Goal: Task Accomplishment & Management: Complete application form

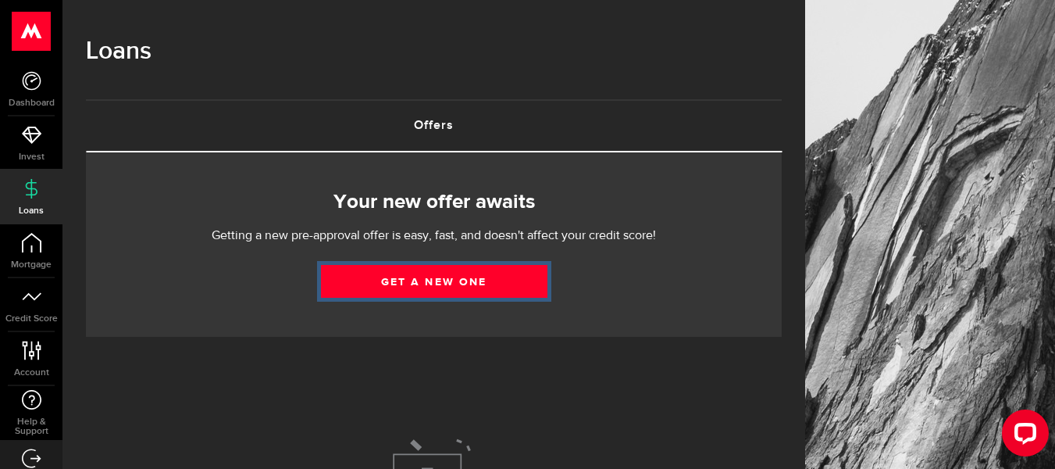
click at [368, 289] on link "Get a new one" at bounding box center [434, 281] width 227 height 33
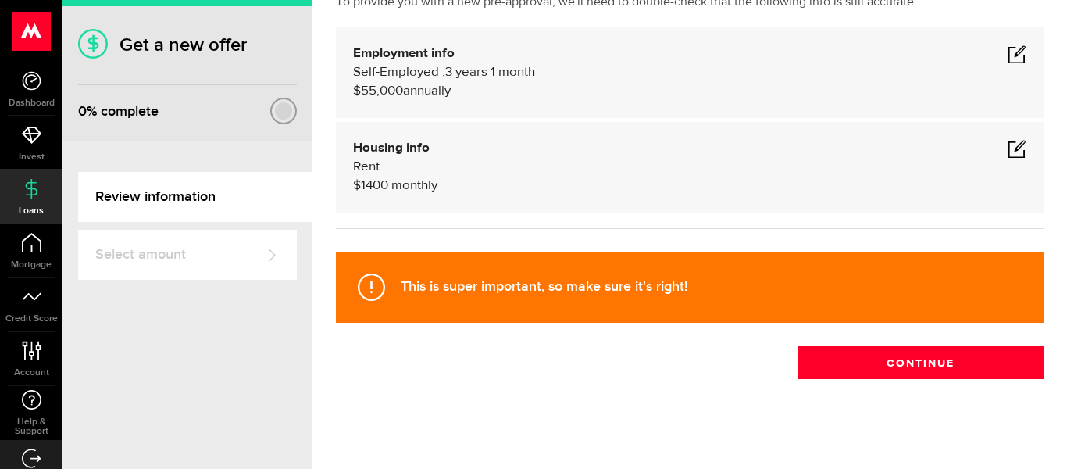
scroll to position [120, 0]
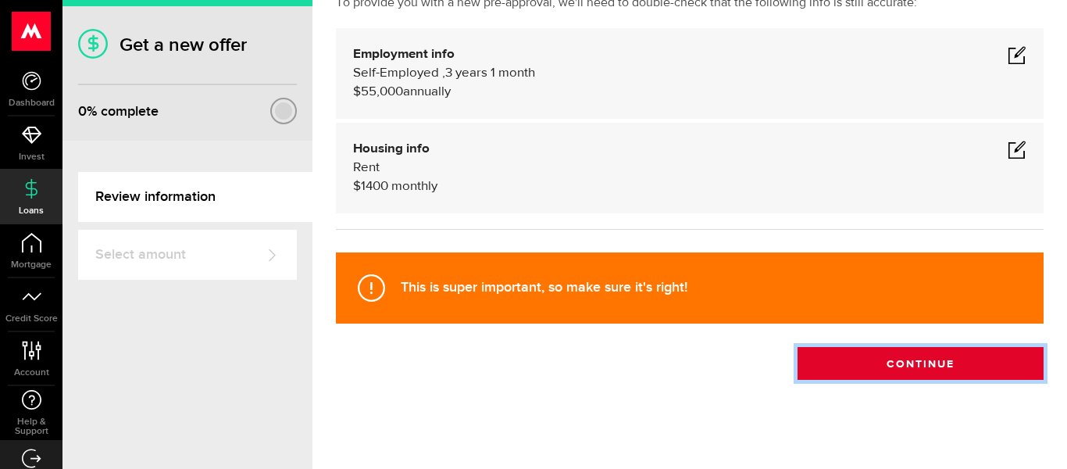
click at [870, 368] on button "Continue" at bounding box center [921, 363] width 246 height 33
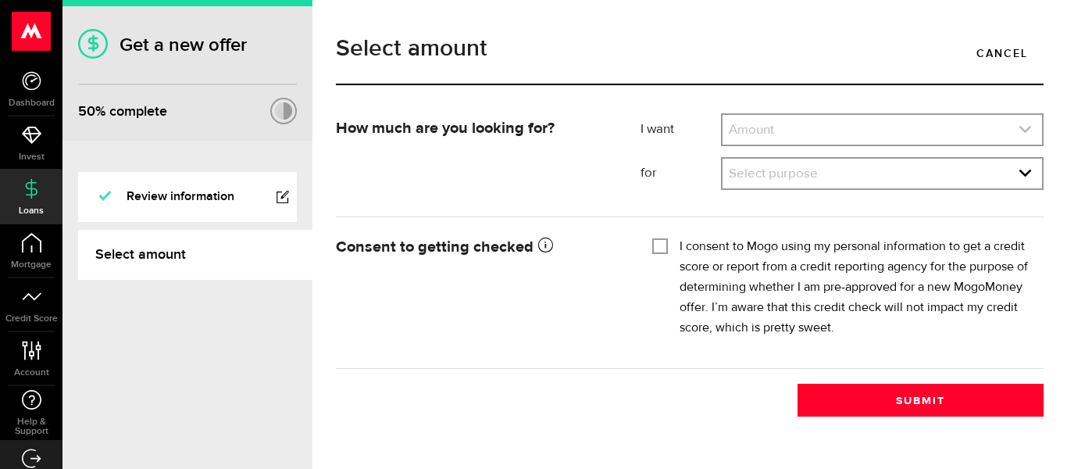
click at [757, 134] on link "expand select" at bounding box center [882, 130] width 319 height 30
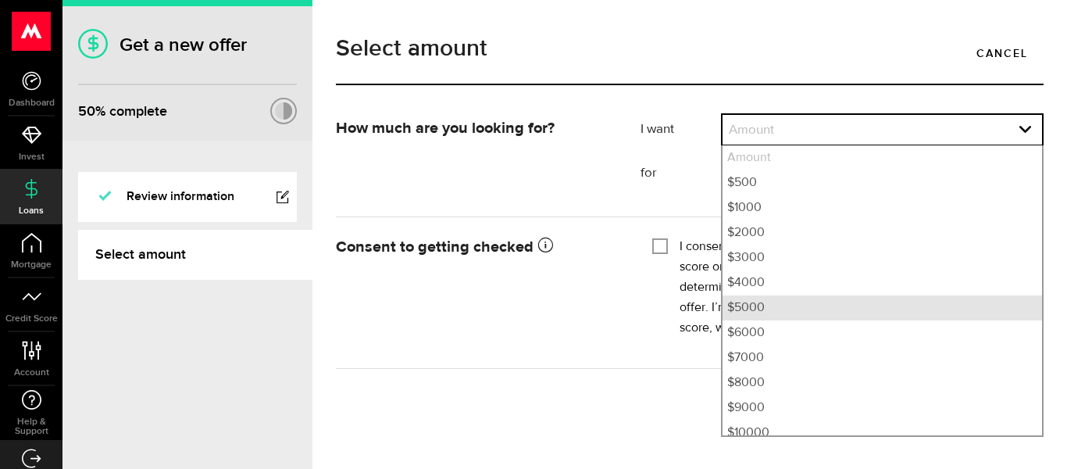
click at [786, 316] on li "$5000" at bounding box center [882, 307] width 319 height 25
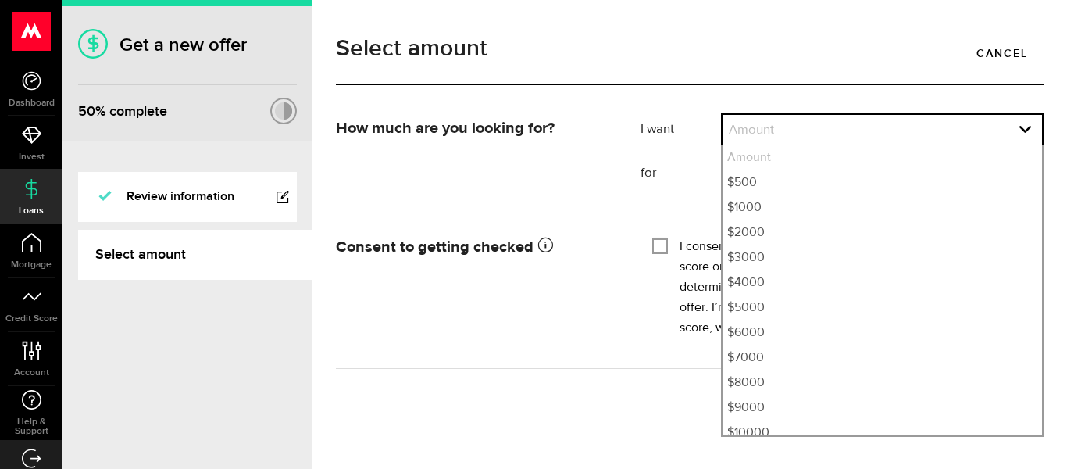
select select "5000"
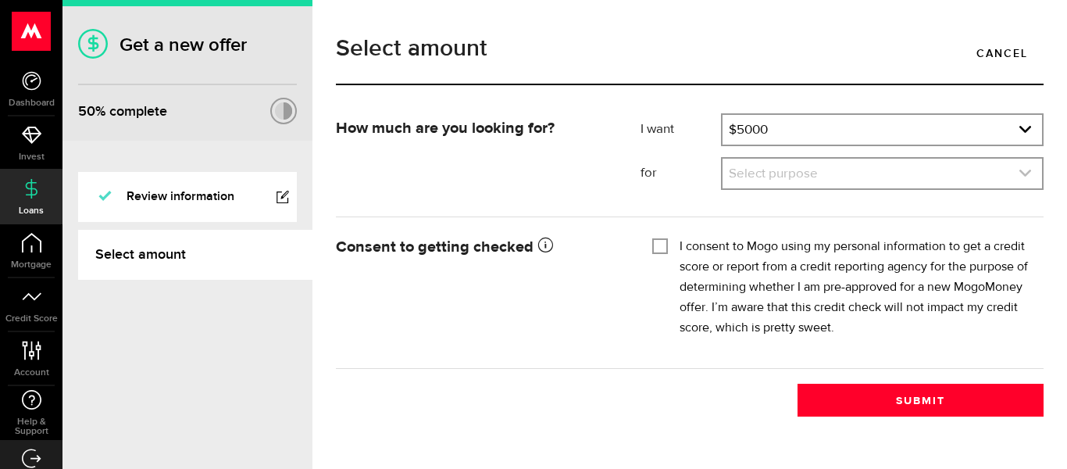
click at [776, 184] on link "expand select" at bounding box center [882, 174] width 319 height 30
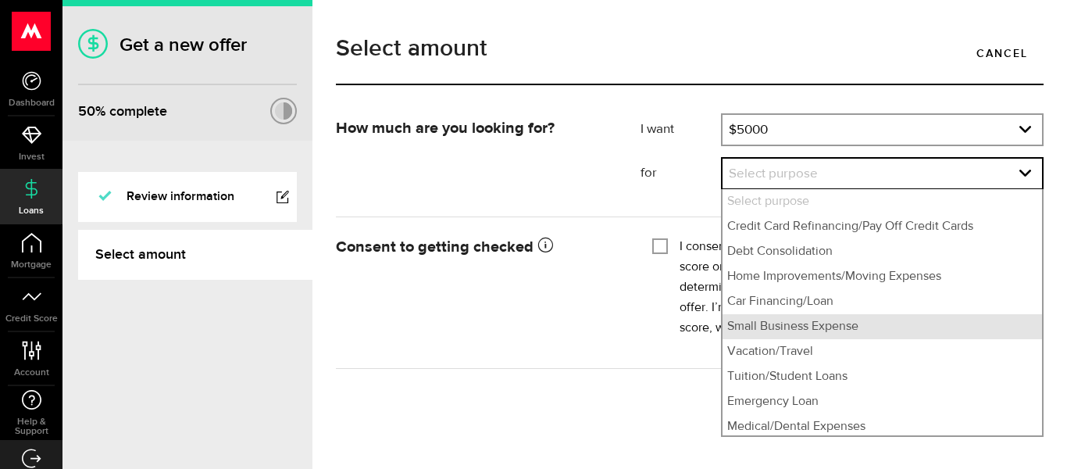
click at [804, 322] on li "Small Business Expense" at bounding box center [882, 326] width 319 height 25
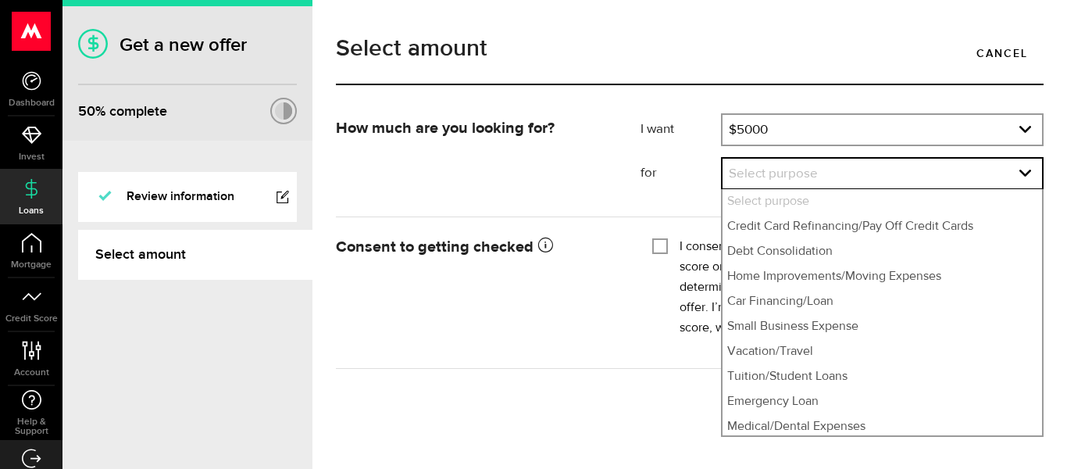
select select "Small Business Expense"
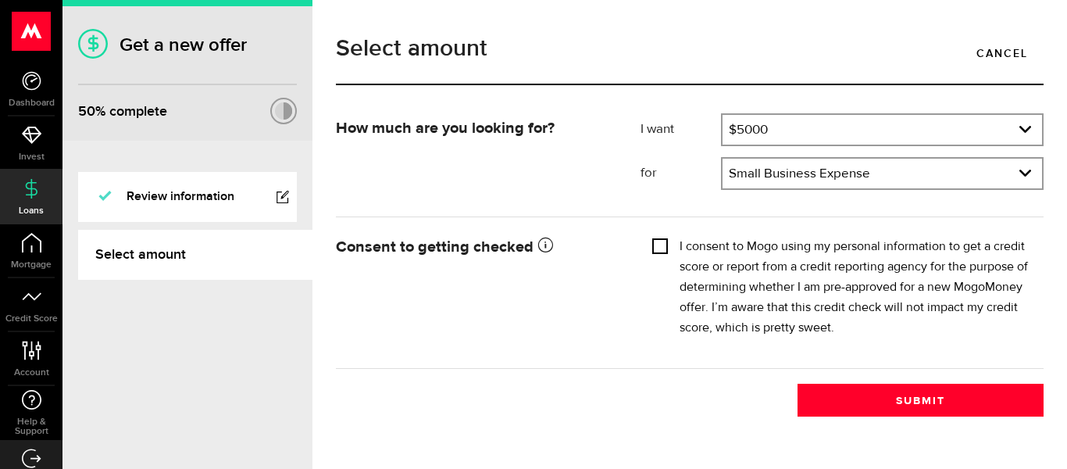
click at [659, 244] on input "I consent to Mogo using my personal information to get a credit score or report…" at bounding box center [660, 245] width 16 height 16
checkbox input "true"
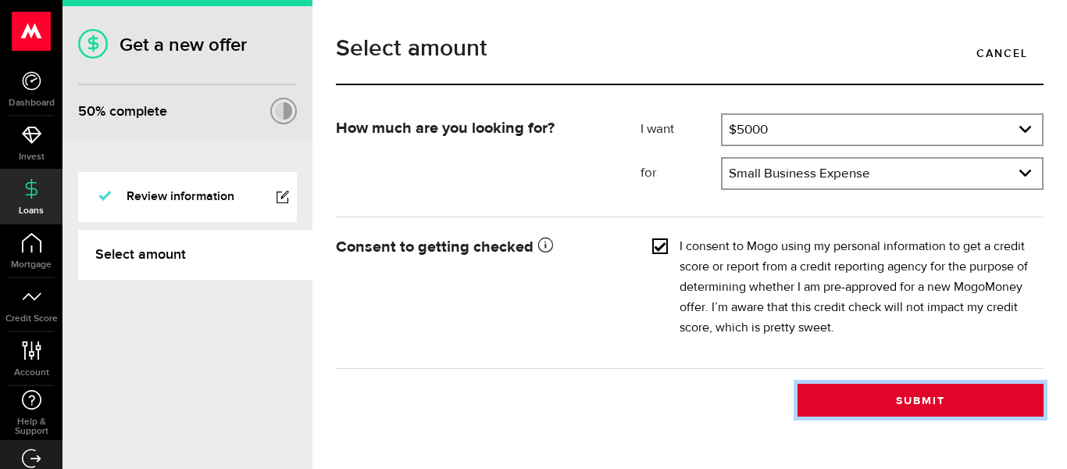
click at [878, 400] on button "Submit" at bounding box center [921, 400] width 246 height 33
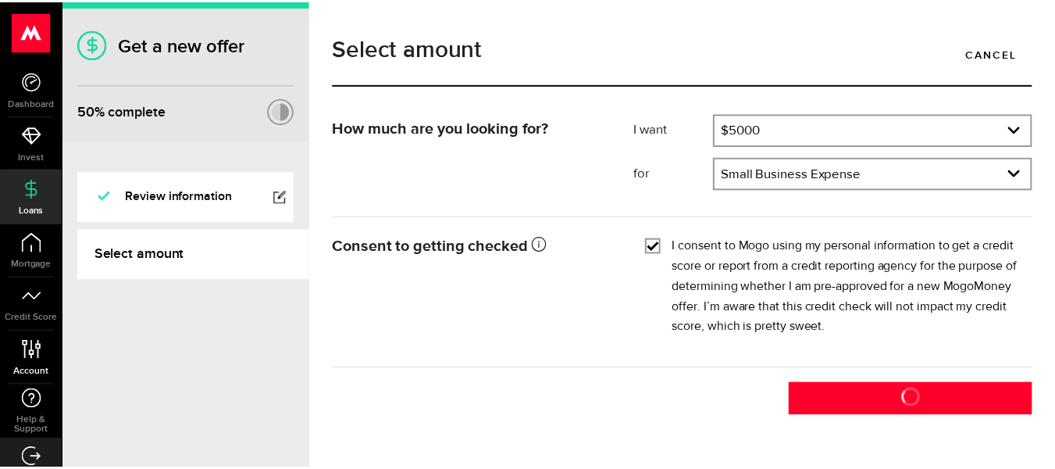
scroll to position [25, 0]
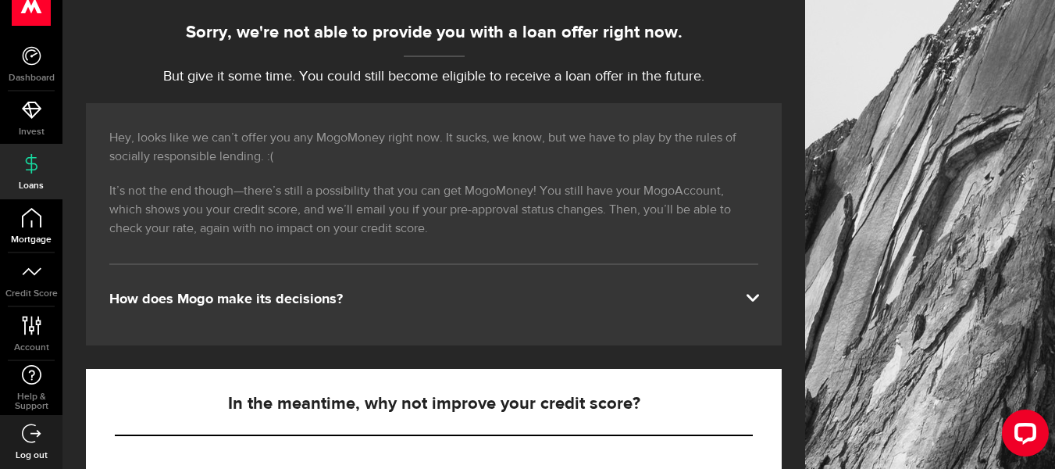
scroll to position [166, 0]
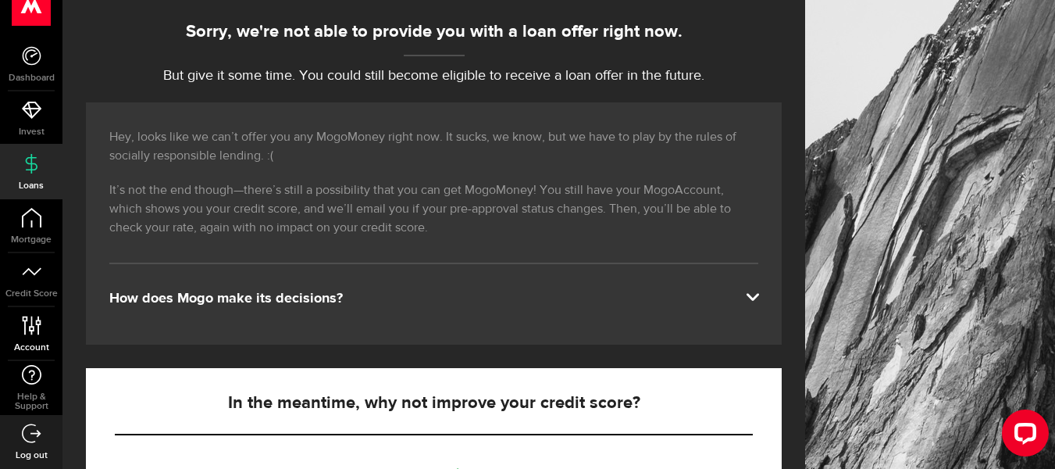
click at [25, 325] on use at bounding box center [31, 325] width 19 height 19
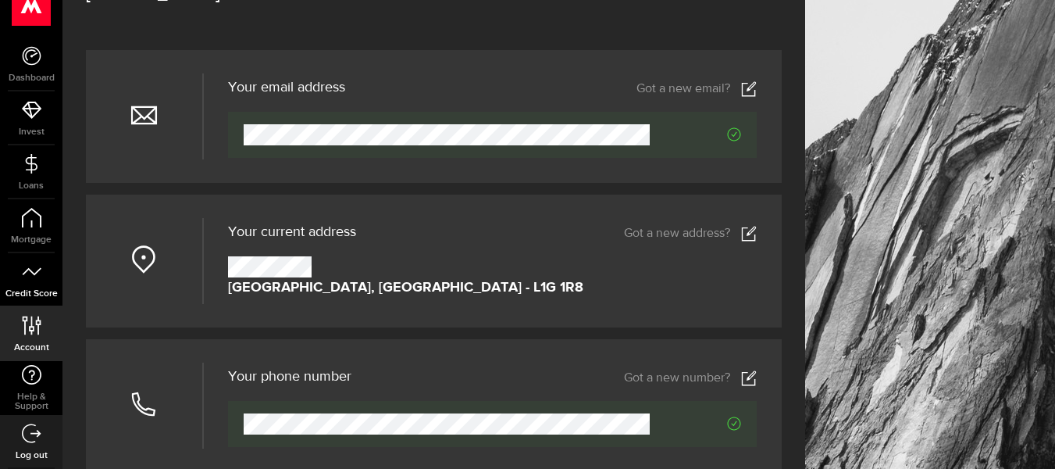
scroll to position [119, 0]
